Goal: Task Accomplishment & Management: Complete application form

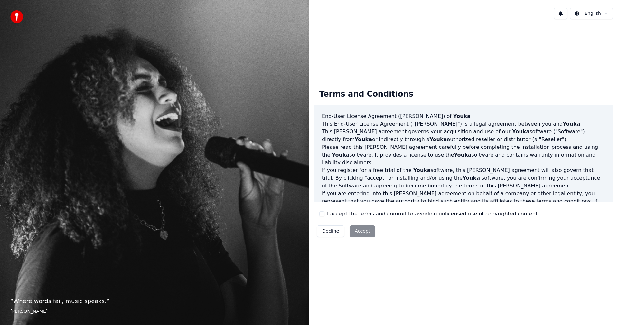
click at [325, 215] on div "I accept the terms and commit to avoiding unlicensed use of copyrighted content" at bounding box center [428, 214] width 218 height 8
click at [321, 213] on button "I accept the terms and commit to avoiding unlicensed use of copyrighted content" at bounding box center [321, 213] width 5 height 5
click at [356, 232] on button "Accept" at bounding box center [362, 231] width 26 height 12
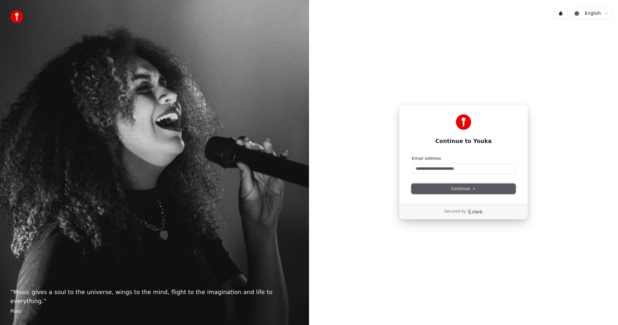
click at [459, 189] on span "Continue" at bounding box center [463, 189] width 24 height 6
